Goal: Information Seeking & Learning: Learn about a topic

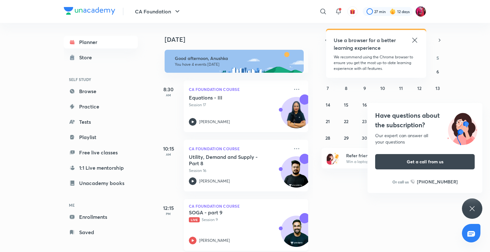
click at [213, 220] on p "Live Session 9" at bounding box center [239, 220] width 100 height 6
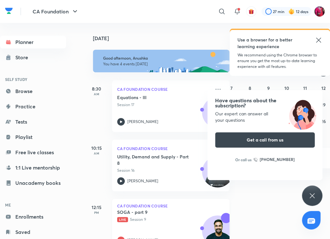
click at [135, 227] on div "SOGA - part 9 Live Session 9 Shantam Gupta" at bounding box center [164, 226] width 94 height 35
